Goal: Find specific page/section: Find specific page/section

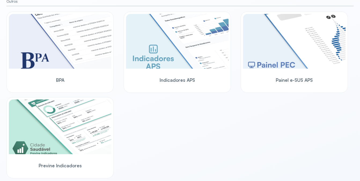
scroll to position [347, 0]
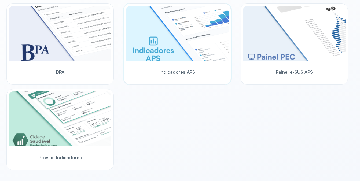
click at [164, 41] on img at bounding box center [177, 33] width 102 height 55
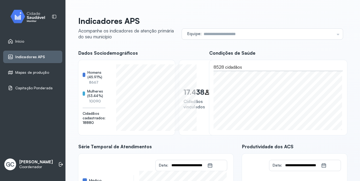
click at [26, 38] on div "Início" at bounding box center [32, 41] width 59 height 12
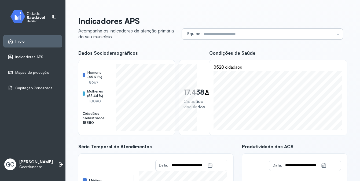
click at [333, 34] on div "Equipe Todas as equipes ESB 5 - SANTA MARIA ETERNA ESF 3 - BARROLANDIA ESB 3 - …" at bounding box center [262, 34] width 161 height 11
click at [335, 34] on div "Equipe Todas as equipes ESB 5 - SANTA MARIA ETERNA ESF 3 - BARROLANDIA ESB 3 - …" at bounding box center [262, 34] width 161 height 11
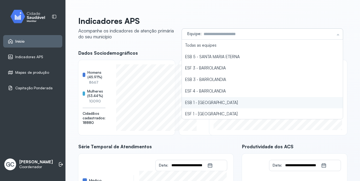
type input "**********"
click at [207, 101] on li "ESB 1 - [GEOGRAPHIC_DATA]" at bounding box center [262, 103] width 161 height 12
click at [209, 101] on div at bounding box center [278, 97] width 138 height 75
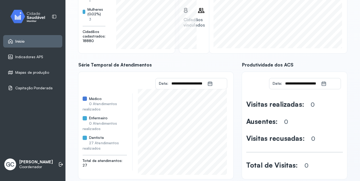
scroll to position [93, 0]
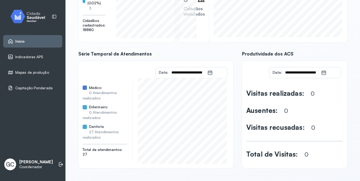
click at [18, 56] on span "Indicadores APS" at bounding box center [29, 57] width 28 height 5
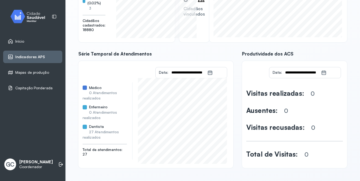
click at [27, 57] on span "Indicadores APS" at bounding box center [30, 57] width 30 height 5
click at [24, 41] on link "Início" at bounding box center [33, 41] width 50 height 5
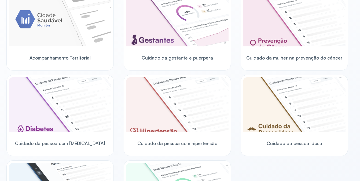
scroll to position [39, 0]
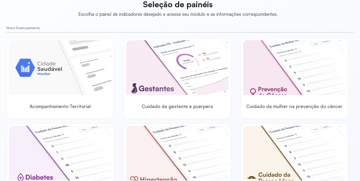
click at [53, 68] on img at bounding box center [60, 67] width 102 height 55
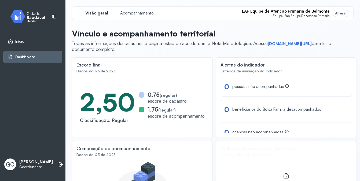
click at [21, 42] on span "Início" at bounding box center [19, 41] width 9 height 5
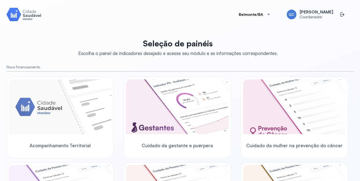
click at [13, 13] on img at bounding box center [23, 14] width 35 height 15
click at [14, 13] on img at bounding box center [23, 14] width 35 height 15
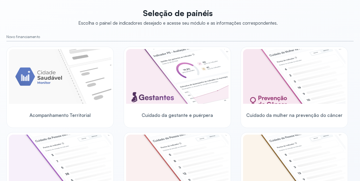
scroll to position [27, 0]
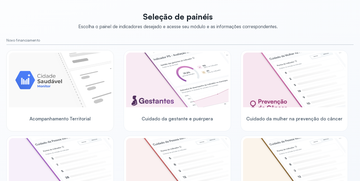
click at [25, 79] on img at bounding box center [60, 80] width 102 height 55
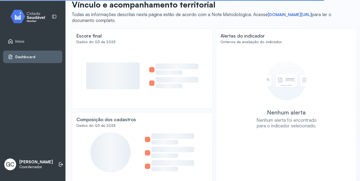
drag, startPoint x: 25, startPoint y: 79, endPoint x: 36, endPoint y: 26, distance: 54.3
click at [36, 26] on div "Início Dashboard" at bounding box center [32, 38] width 59 height 59
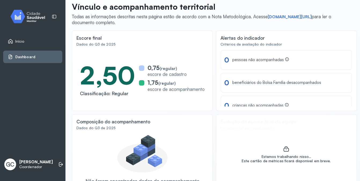
click at [21, 13] on img at bounding box center [30, 17] width 48 height 16
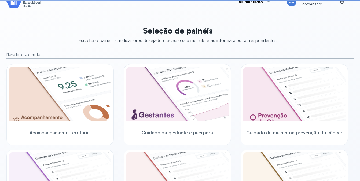
scroll to position [27, 0]
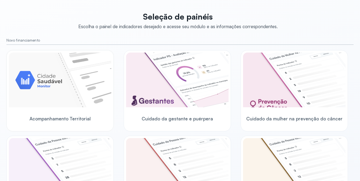
click at [24, 85] on img at bounding box center [60, 80] width 102 height 55
